Goal: Task Accomplishment & Management: Complete application form

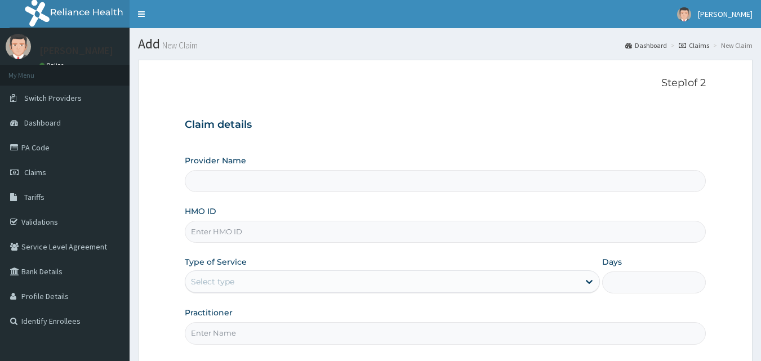
type input "Bodyline Gym- Ikoyi"
type input "1"
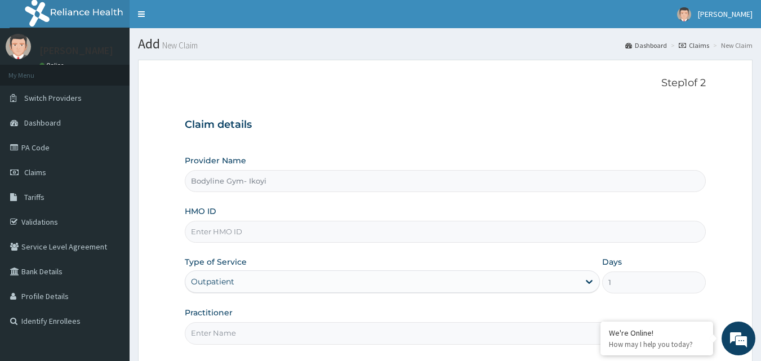
click at [206, 232] on input "HMO ID" at bounding box center [446, 232] width 522 height 22
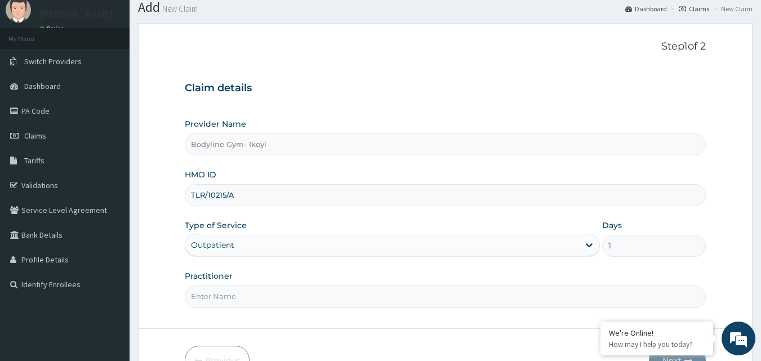
scroll to position [56, 0]
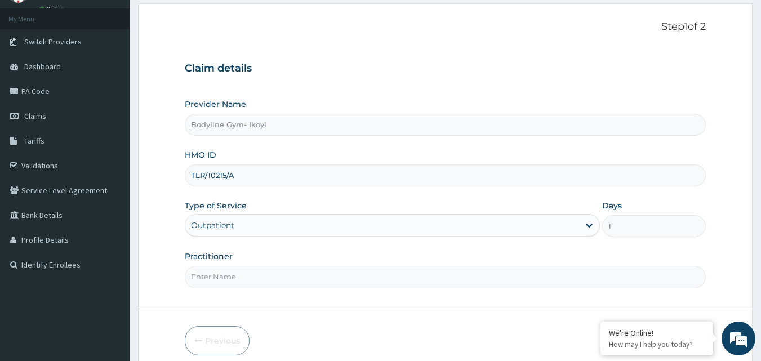
type input "TLR/10215/A"
click at [215, 276] on input "Practitioner" at bounding box center [446, 277] width 522 height 22
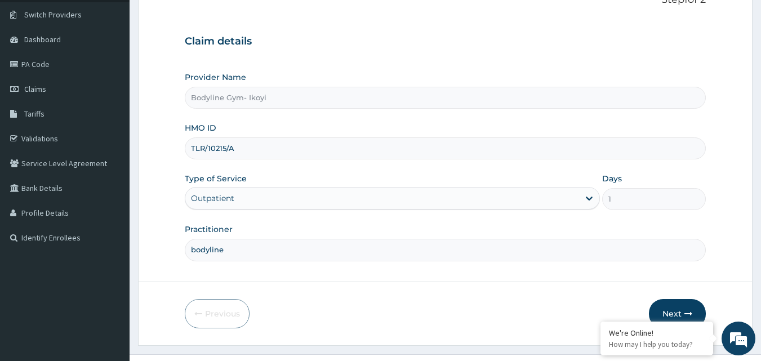
scroll to position [105, 0]
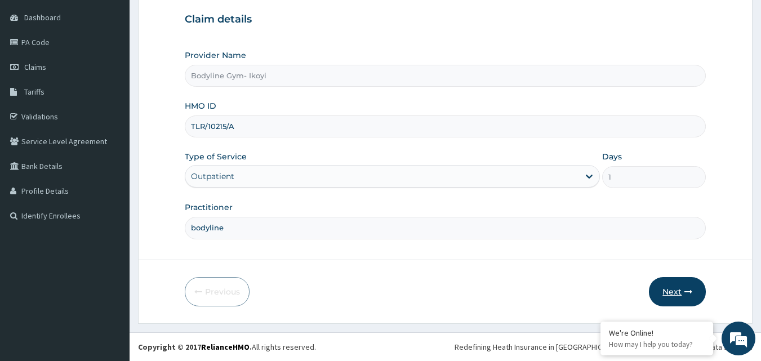
type input "bodyline"
click at [673, 290] on button "Next" at bounding box center [677, 291] width 57 height 29
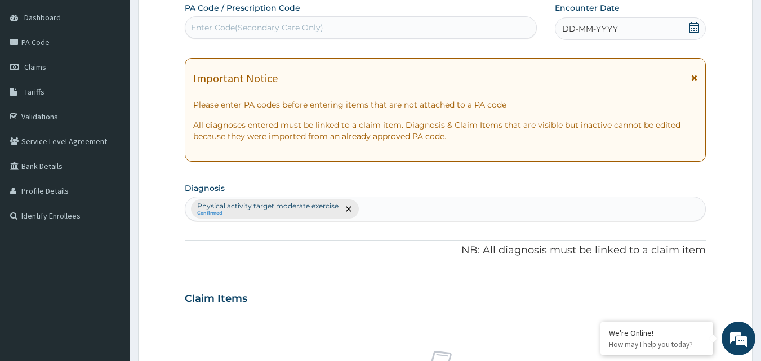
click at [204, 23] on div "Enter Code(Secondary Care Only)" at bounding box center [361, 28] width 352 height 18
type input "P"
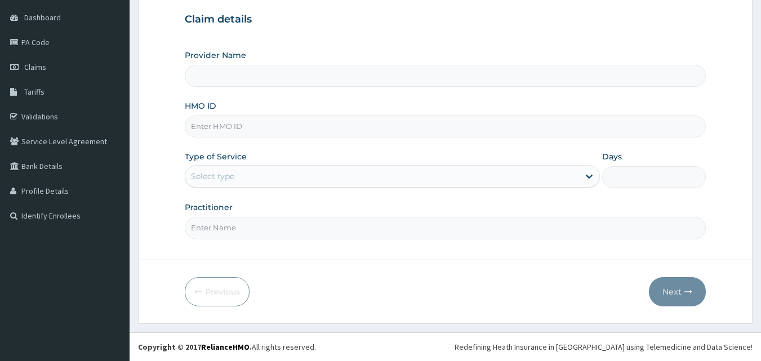
click at [203, 123] on input "HMO ID" at bounding box center [446, 127] width 522 height 22
type input "Bodyline Gym- Ikoyi"
type input "1"
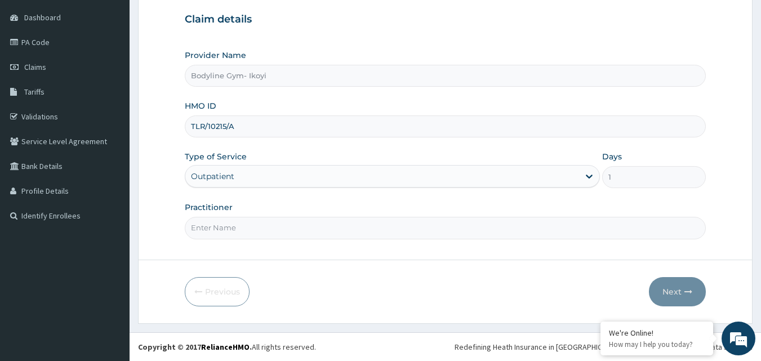
type input "TLR/10215/A"
click at [243, 233] on input "Practitioner" at bounding box center [446, 228] width 522 height 22
type input "bodyline"
click at [667, 292] on button "Next" at bounding box center [677, 291] width 57 height 29
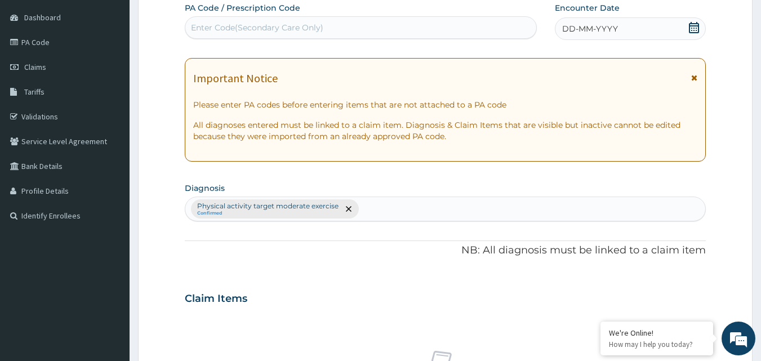
click at [206, 26] on div "Enter Code(Secondary Care Only)" at bounding box center [257, 27] width 132 height 11
type input "PA/F6C465"
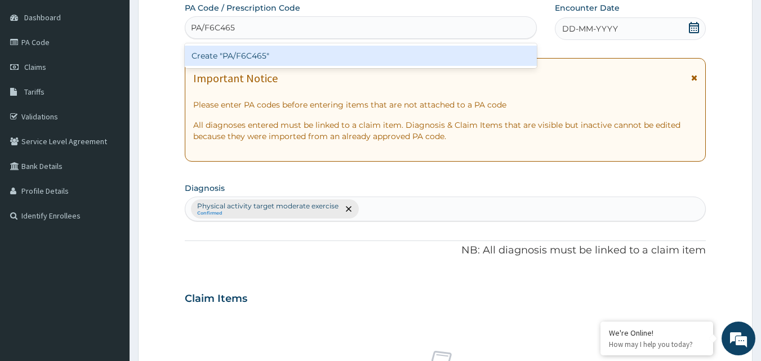
click at [265, 60] on div "Create "PA/F6C465"" at bounding box center [361, 56] width 353 height 20
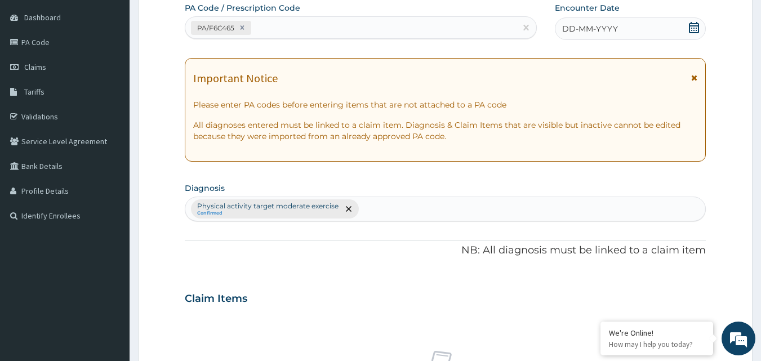
click at [628, 31] on div "DD-MM-YYYY" at bounding box center [630, 28] width 151 height 23
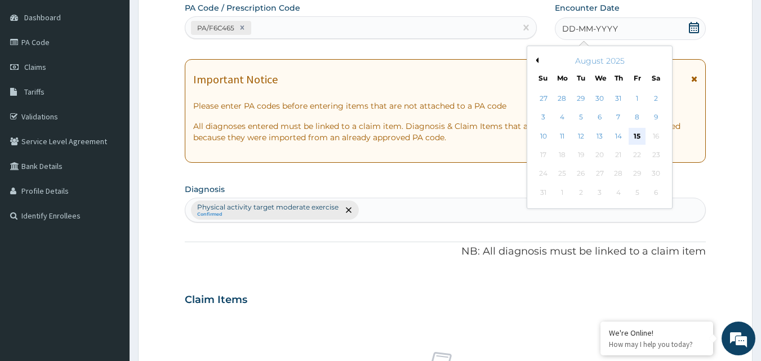
click at [639, 137] on div "15" at bounding box center [637, 136] width 17 height 17
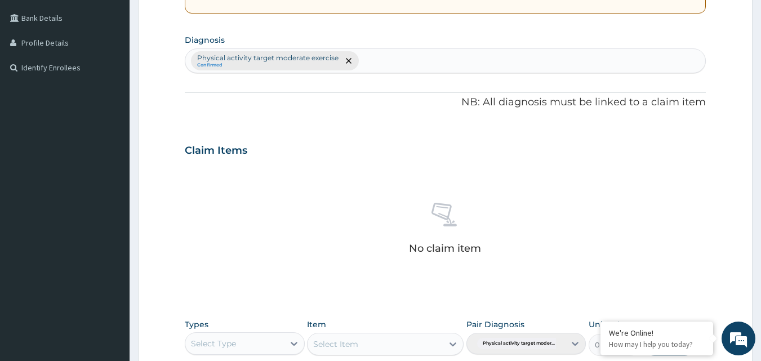
scroll to position [387, 0]
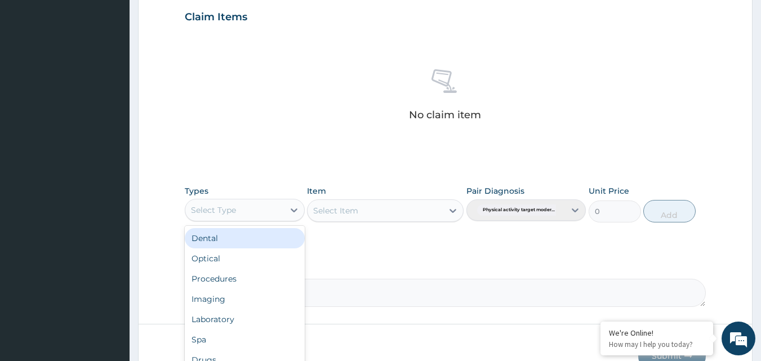
click at [248, 206] on div "Select Type" at bounding box center [234, 210] width 99 height 18
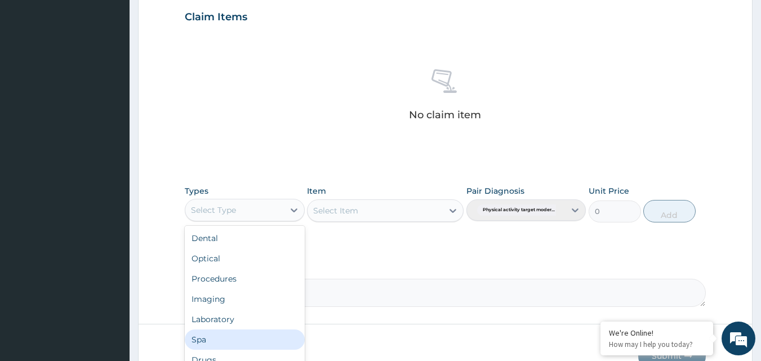
scroll to position [38, 0]
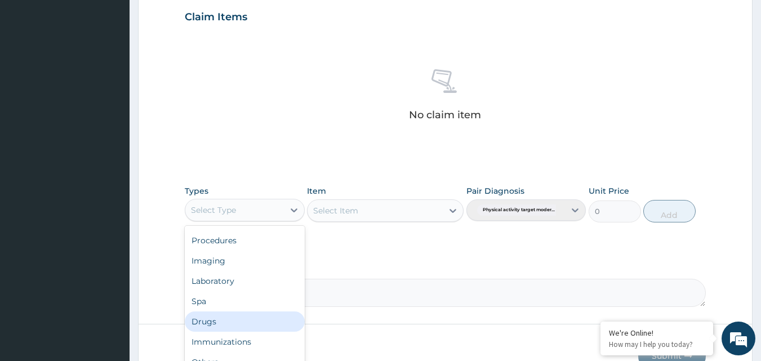
type input "g"
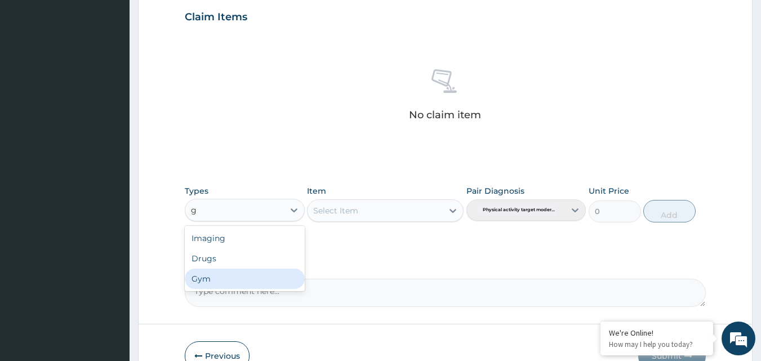
click at [197, 281] on div "Gym" at bounding box center [245, 279] width 120 height 20
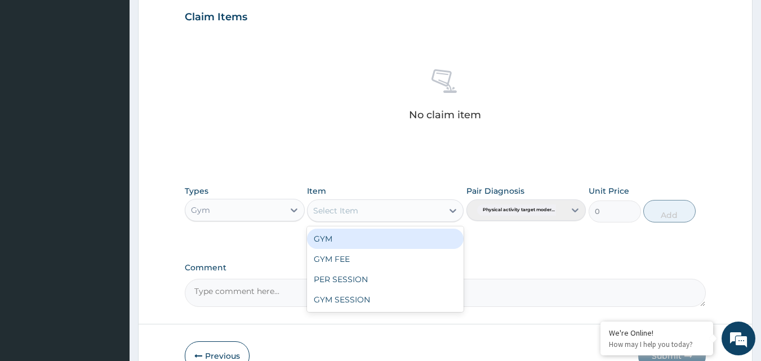
click at [422, 203] on div "Select Item" at bounding box center [375, 211] width 135 height 18
click at [395, 242] on div "GYM" at bounding box center [385, 239] width 157 height 20
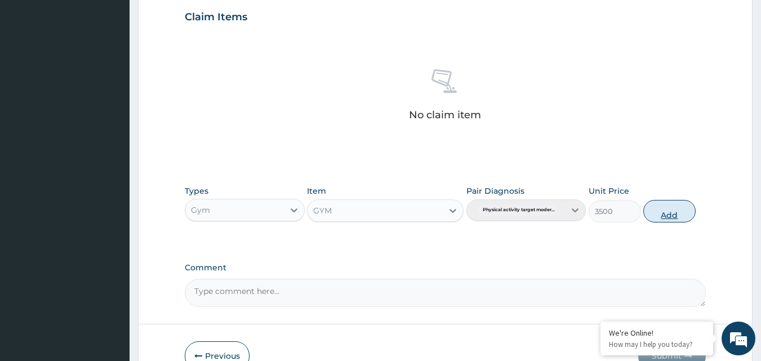
click at [667, 213] on button "Add" at bounding box center [670, 211] width 52 height 23
type input "0"
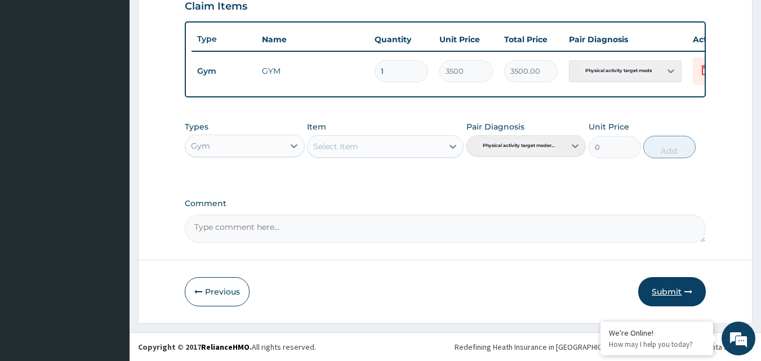
click at [664, 292] on button "Submit" at bounding box center [673, 291] width 68 height 29
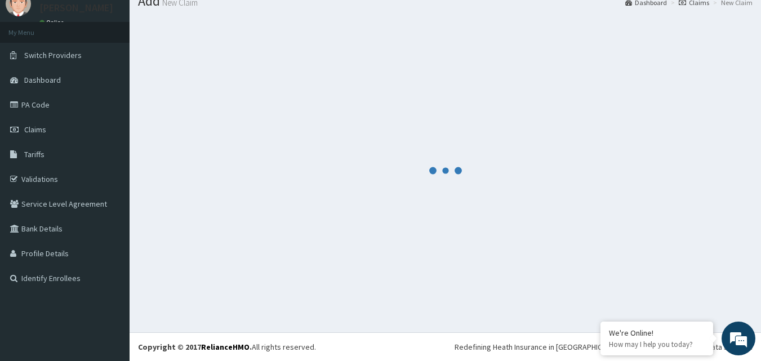
scroll to position [406, 0]
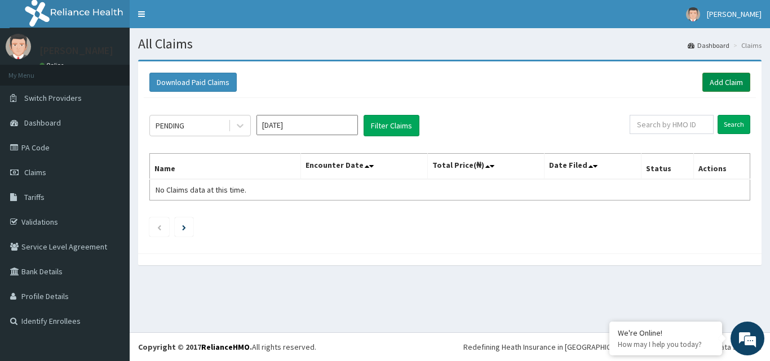
click at [723, 78] on link "Add Claim" at bounding box center [726, 82] width 48 height 19
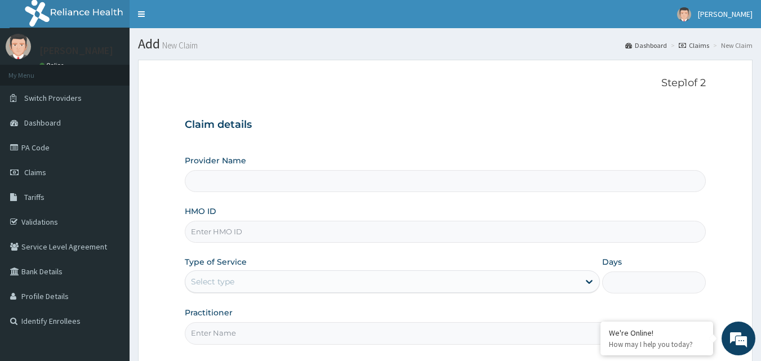
type input "Bodyline Gym- Ikoyi"
type input "1"
click at [205, 231] on input "HMO ID" at bounding box center [446, 232] width 522 height 22
type input "T"
